Goal: Task Accomplishment & Management: Manage account settings

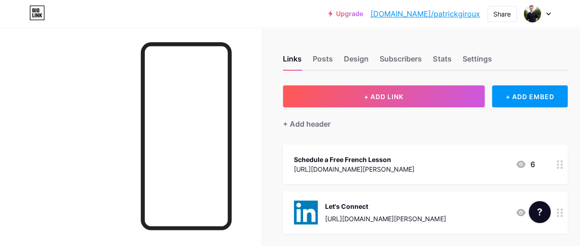
click at [450, 160] on div "Schedule a Free French Lesson [URL][DOMAIN_NAME][PERSON_NAME] 6" at bounding box center [414, 164] width 241 height 21
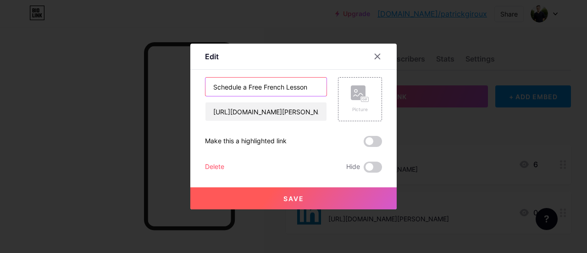
drag, startPoint x: 311, startPoint y: 89, endPoint x: 142, endPoint y: 70, distance: 170.2
click at [142, 70] on div "Edit Content YouTube Play YouTube video without leaving your page. ADD Vimeo Pl…" at bounding box center [293, 126] width 587 height 253
type input "F"
type input "30 Minute Lesson (Boot Camp Intro)"
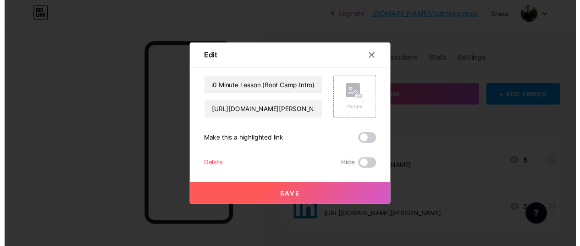
scroll to position [0, 0]
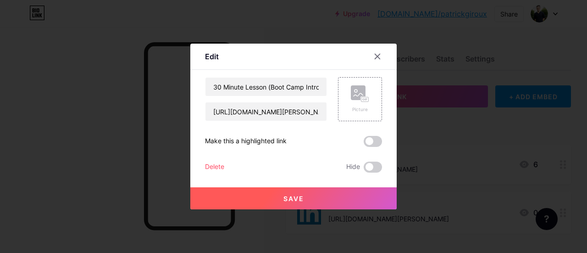
click at [244, 195] on button "Save" at bounding box center [293, 198] width 206 height 22
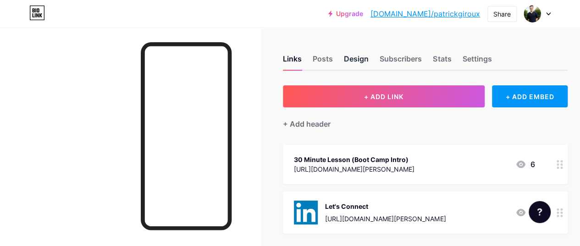
click at [348, 60] on div "Design" at bounding box center [356, 61] width 25 height 17
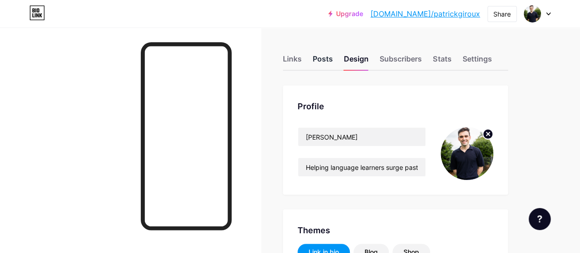
click at [325, 57] on div "Posts" at bounding box center [323, 61] width 20 height 17
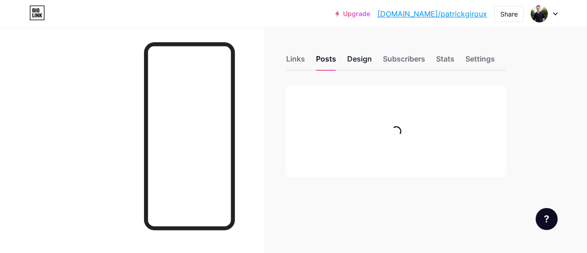
click at [367, 58] on div "Design" at bounding box center [359, 61] width 25 height 17
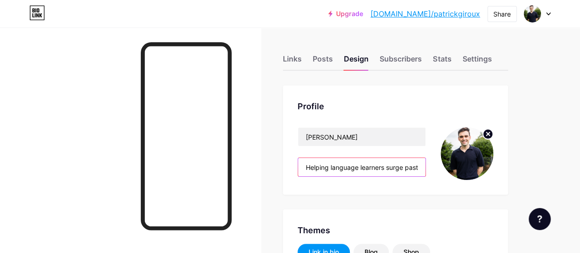
click at [364, 168] on input "Helping language learners surge past plateaus and reach new heights" at bounding box center [361, 167] width 127 height 18
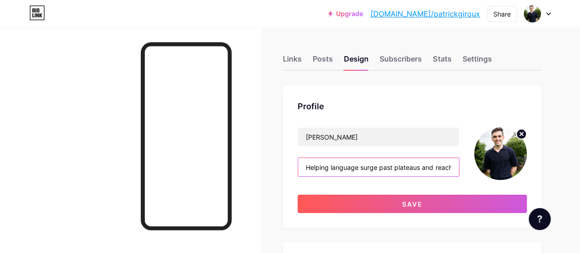
drag, startPoint x: 391, startPoint y: 167, endPoint x: 272, endPoint y: 164, distance: 119.2
type input "t plateaus and reach new heights"
drag, startPoint x: 422, startPoint y: 167, endPoint x: 248, endPoint y: 149, distance: 174.6
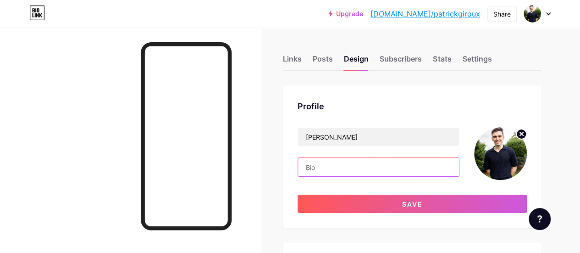
paste input "I help people advance their careers and improve their travel experiences by get…"
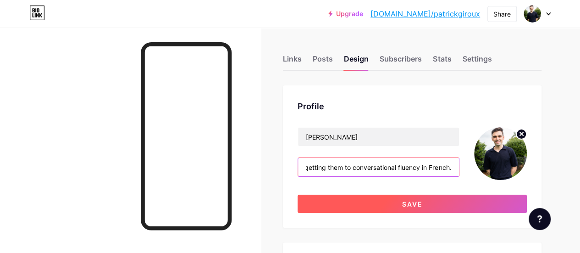
type input "I help people advance their careers and improve their travel experiences by get…"
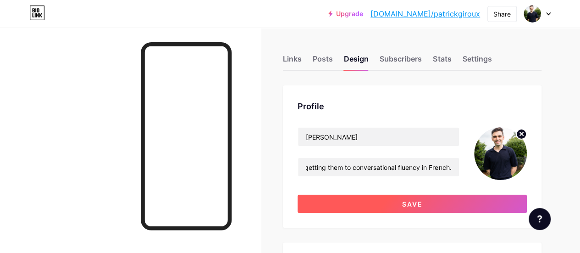
click at [350, 204] on button "Save" at bounding box center [411, 203] width 229 height 18
